Goal: Answer question/provide support: Answer question/provide support

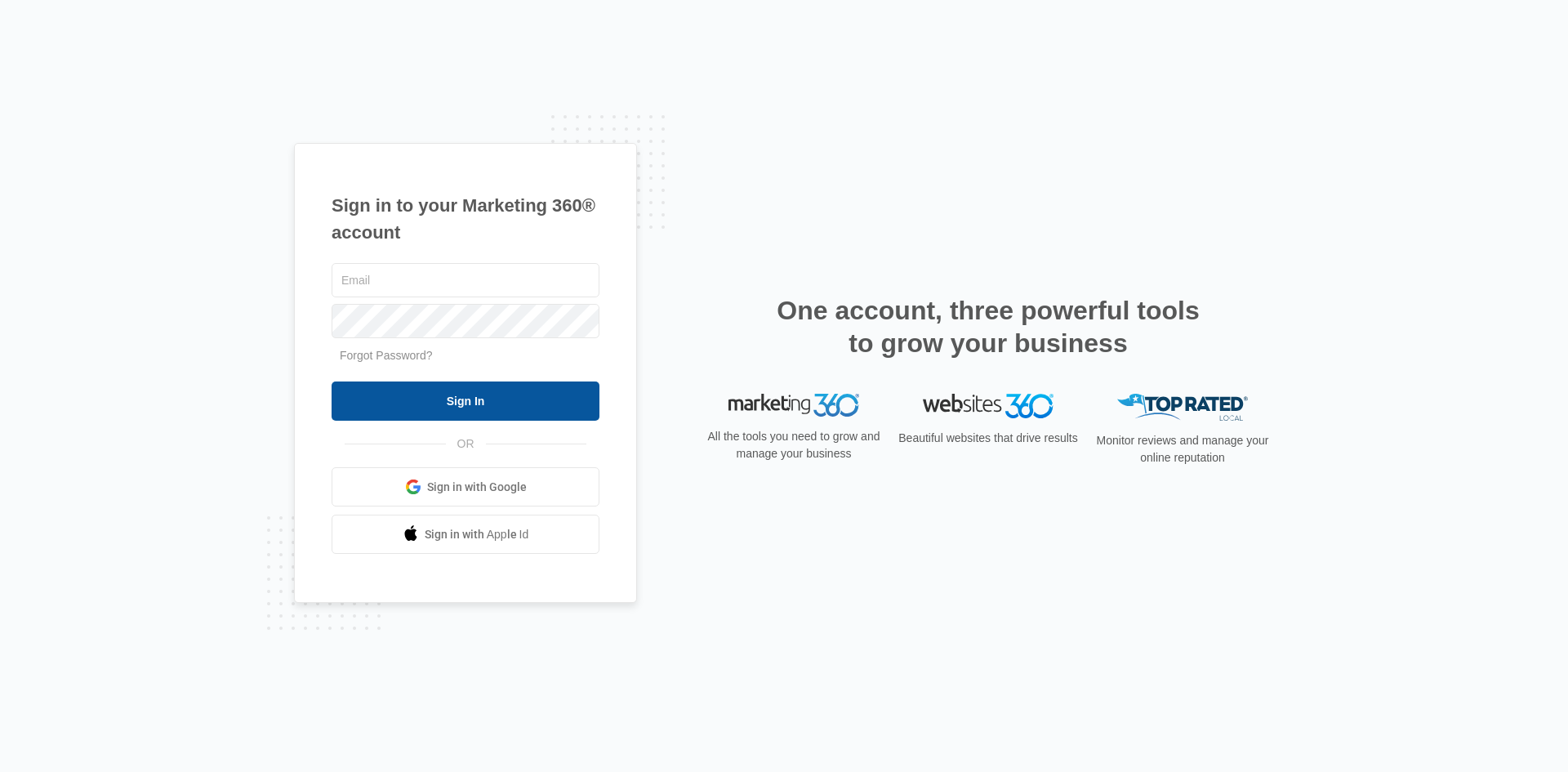
type input "[EMAIL_ADDRESS][PERSON_NAME][DOMAIN_NAME]"
click at [449, 408] on input "Sign In" at bounding box center [466, 401] width 268 height 40
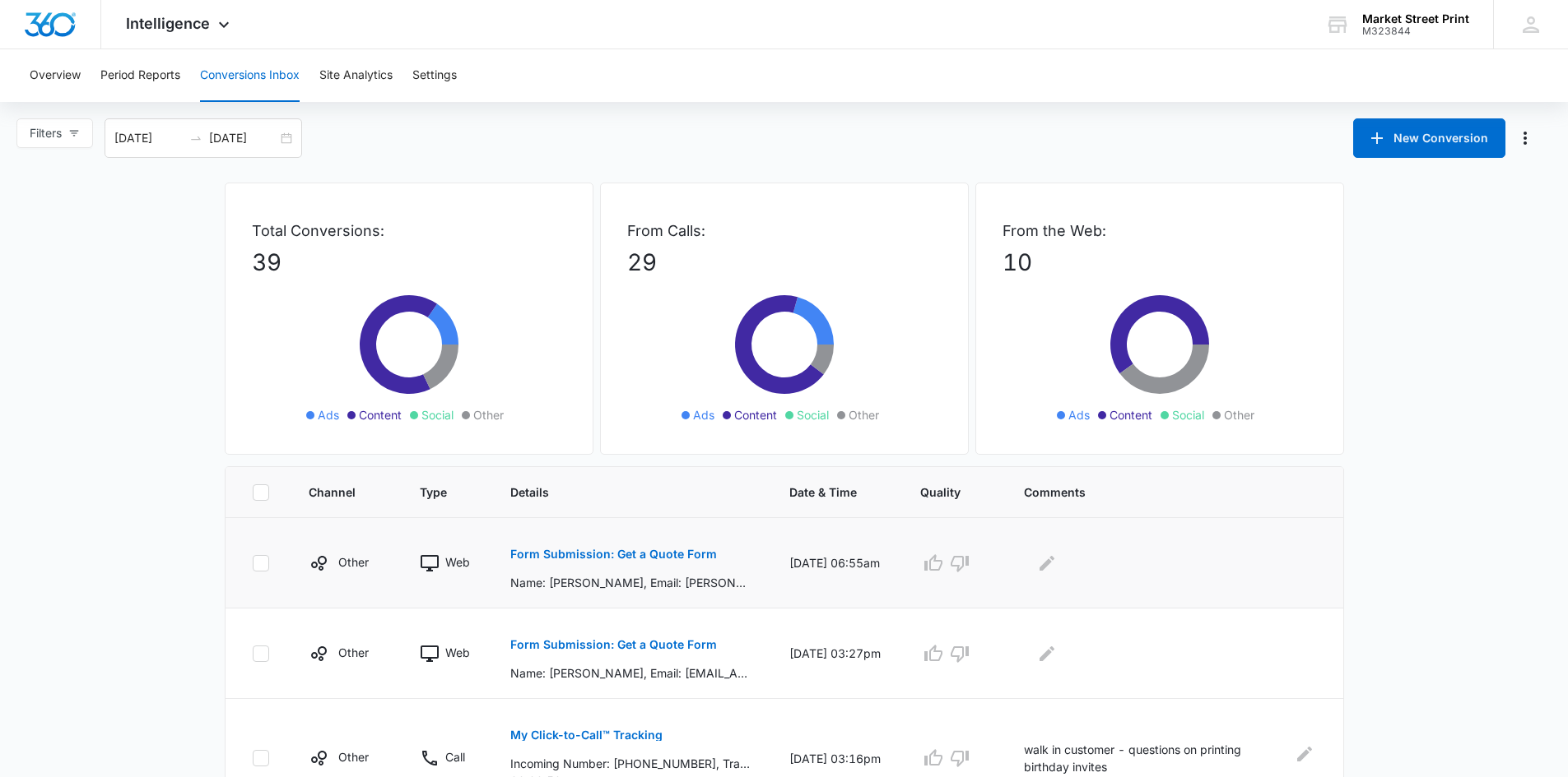
scroll to position [83, 0]
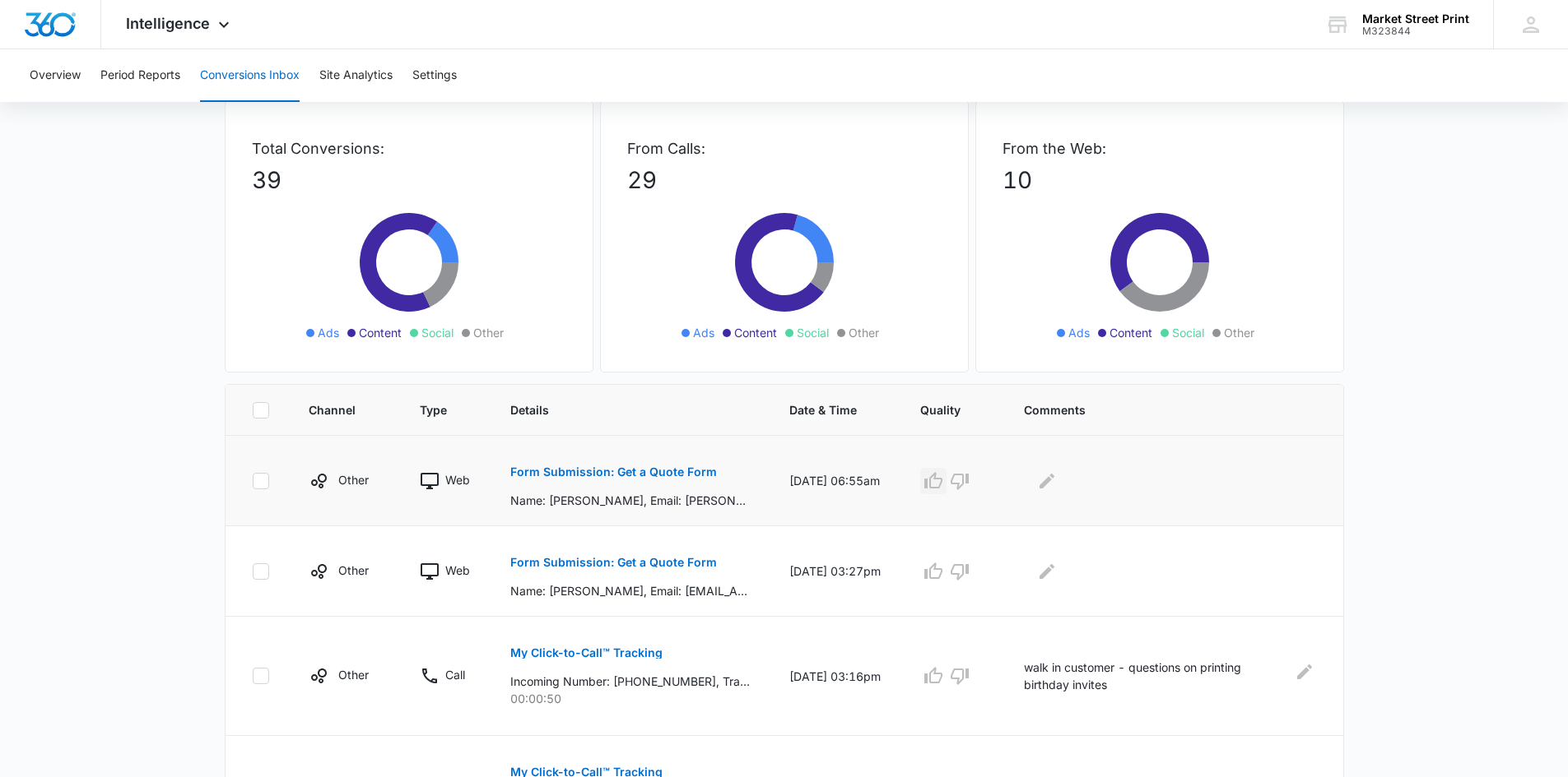
click at [943, 484] on icon "button" at bounding box center [933, 481] width 20 height 19
click at [1054, 482] on icon "Edit Comments" at bounding box center [1047, 481] width 15 height 15
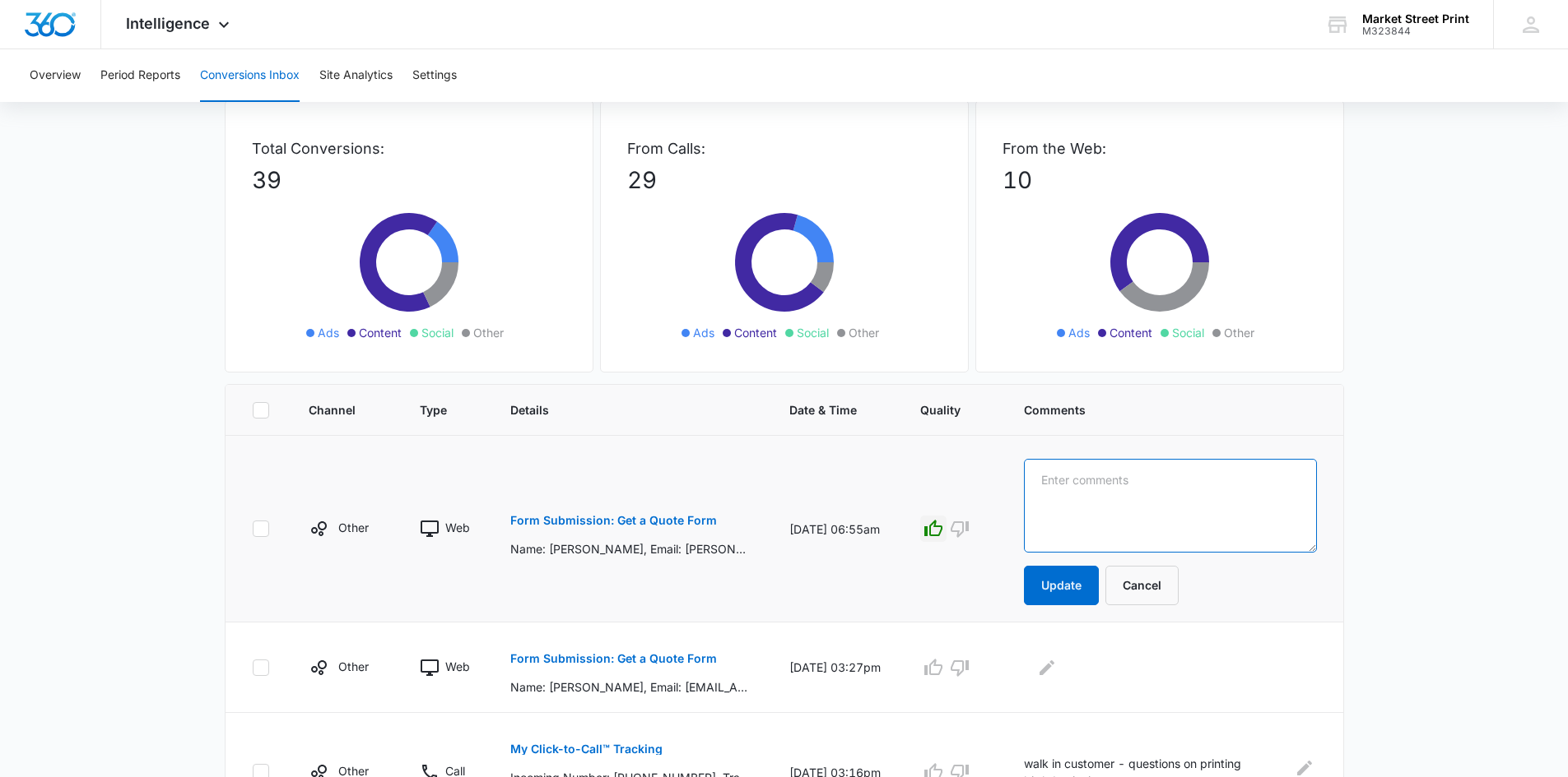
click at [1094, 486] on textarea at bounding box center [1169, 505] width 293 height 94
type textarea "wanted pricing for 24x36 print"
click at [1080, 580] on button "Update" at bounding box center [1061, 586] width 75 height 40
click at [1082, 589] on button "Update" at bounding box center [1061, 586] width 75 height 40
